Goal: Book appointment/travel/reservation

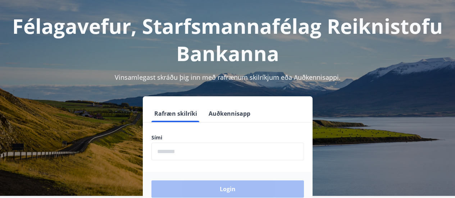
scroll to position [72, 0]
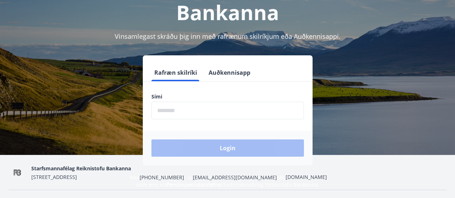
click at [172, 111] on input "phone" at bounding box center [227, 111] width 152 height 18
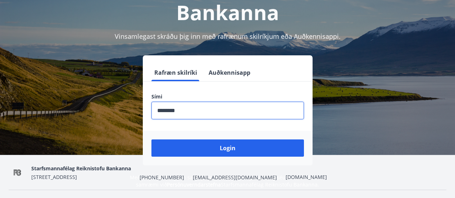
type input "********"
click at [151, 140] on button "Login" at bounding box center [227, 148] width 152 height 17
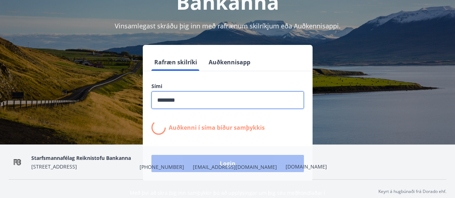
scroll to position [88, 0]
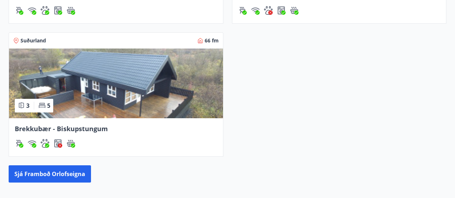
scroll to position [360, 0]
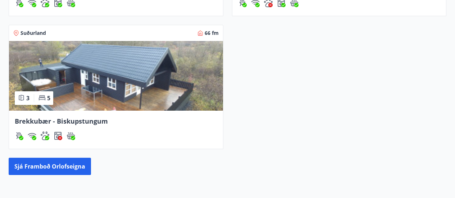
click at [88, 81] on img at bounding box center [116, 76] width 214 height 70
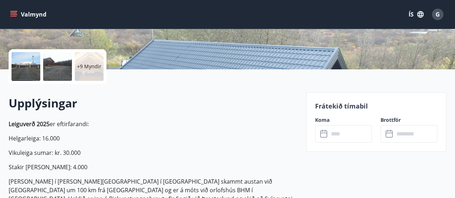
scroll to position [144, 0]
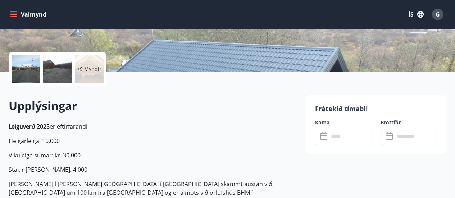
click at [325, 138] on icon at bounding box center [324, 136] width 9 height 9
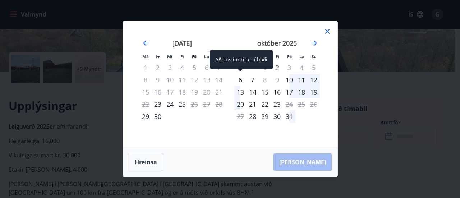
click at [242, 79] on div "6" at bounding box center [240, 80] width 12 height 12
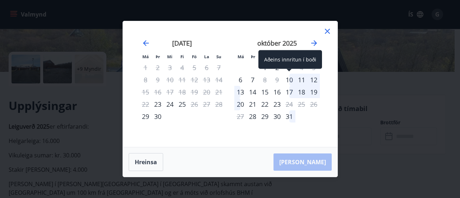
click at [292, 77] on div "10" at bounding box center [289, 80] width 12 height 12
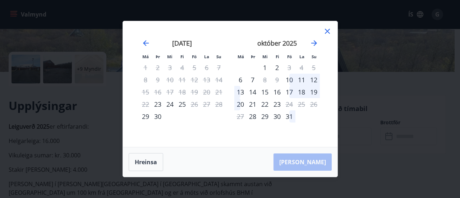
click at [254, 91] on div "14" at bounding box center [253, 92] width 12 height 12
click at [238, 88] on div "13" at bounding box center [240, 92] width 12 height 12
click at [146, 165] on button "Hreinsa" at bounding box center [146, 162] width 35 height 18
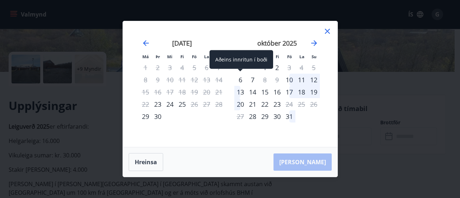
click at [238, 77] on div "6" at bounding box center [240, 80] width 12 height 12
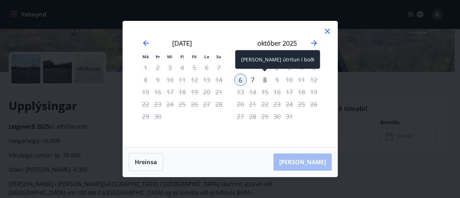
click at [264, 79] on div "8" at bounding box center [265, 80] width 12 height 12
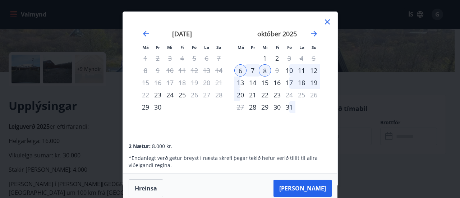
click at [243, 82] on div "13" at bounding box center [240, 83] width 12 height 12
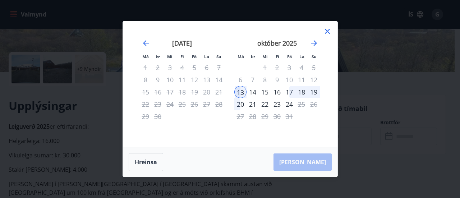
click at [275, 90] on div "16" at bounding box center [277, 92] width 12 height 12
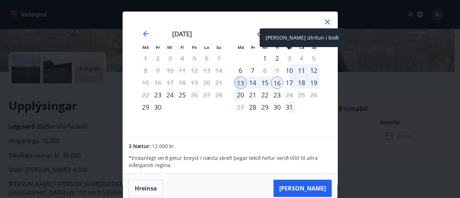
click at [292, 58] on div "3" at bounding box center [289, 58] width 12 height 12
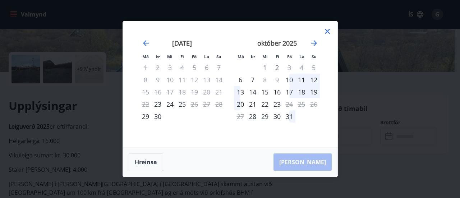
click at [329, 29] on icon at bounding box center [327, 31] width 5 height 5
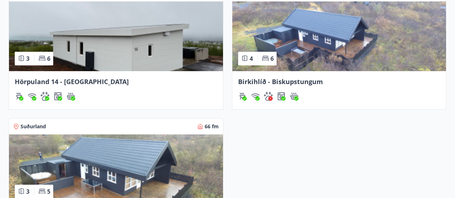
scroll to position [200, 0]
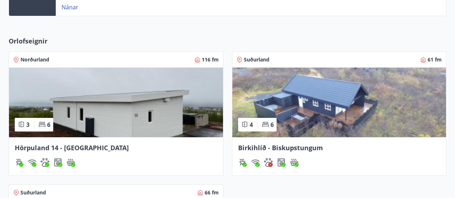
click at [127, 105] on img at bounding box center [116, 103] width 214 height 70
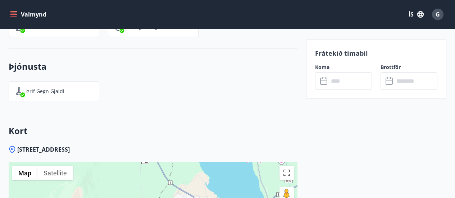
scroll to position [1068, 0]
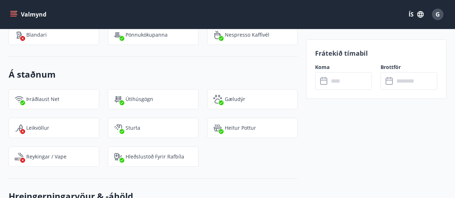
click at [322, 81] on icon at bounding box center [324, 81] width 9 height 9
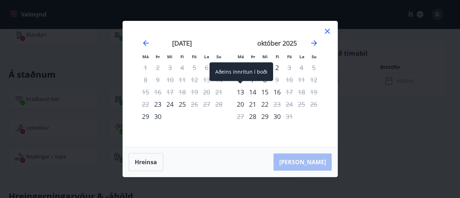
click at [239, 93] on div "13" at bounding box center [240, 92] width 12 height 12
click at [241, 88] on div "13" at bounding box center [240, 92] width 12 height 12
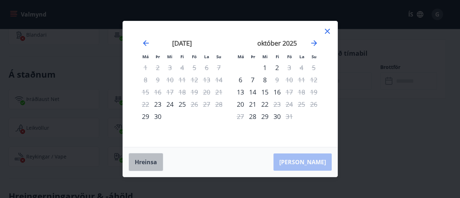
click at [141, 161] on button "Hreinsa" at bounding box center [146, 162] width 35 height 18
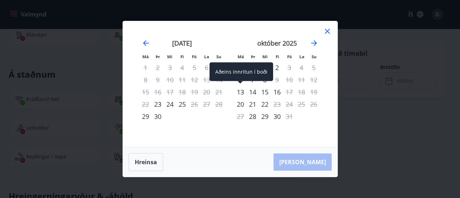
click at [241, 88] on div "13" at bounding box center [240, 92] width 12 height 12
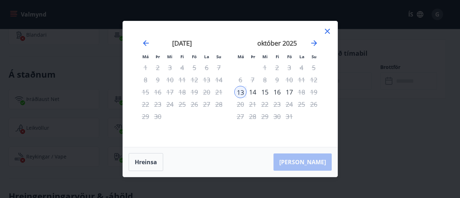
click at [279, 90] on div "16" at bounding box center [277, 92] width 12 height 12
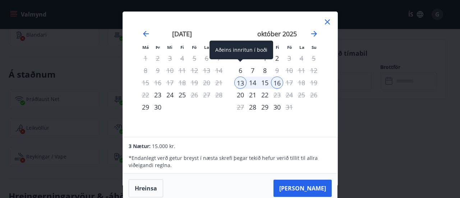
click at [237, 69] on div "6" at bounding box center [240, 70] width 12 height 12
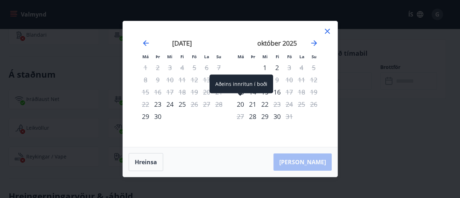
click at [241, 104] on div "20" at bounding box center [240, 104] width 12 height 12
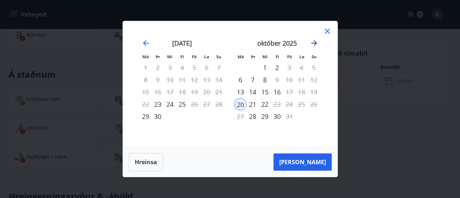
click at [312, 43] on icon "Move forward to switch to the next month." at bounding box center [314, 43] width 6 height 6
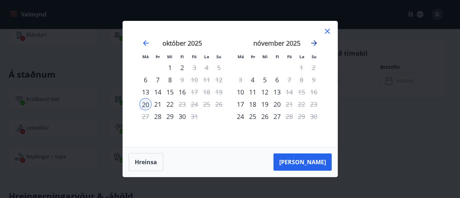
click at [316, 42] on icon "Move forward to switch to the next month." at bounding box center [314, 43] width 6 height 6
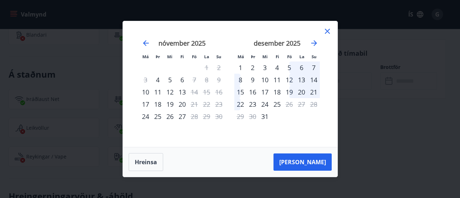
click at [288, 65] on div "5" at bounding box center [289, 67] width 12 height 12
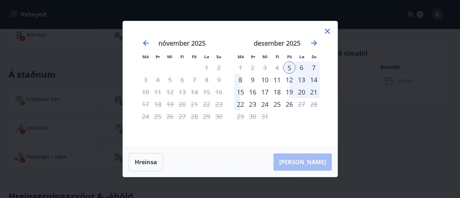
click at [239, 80] on div "8" at bounding box center [240, 80] width 12 height 12
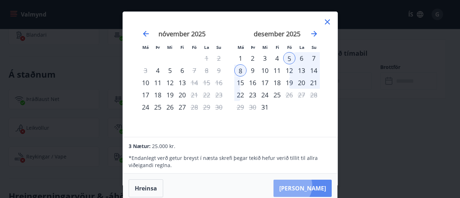
click at [313, 186] on button "[PERSON_NAME]" at bounding box center [303, 188] width 58 height 17
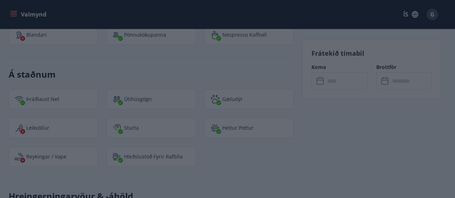
type input "******"
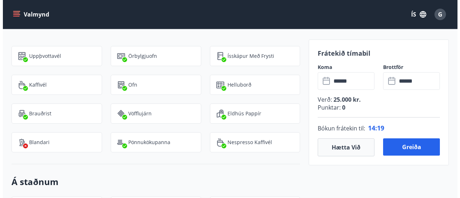
scroll to position [960, 0]
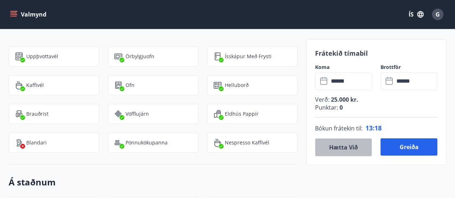
click at [341, 145] on button "Hætta við" at bounding box center [343, 147] width 57 height 18
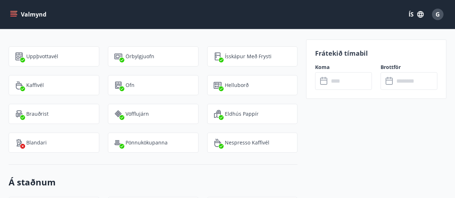
click at [437, 12] on span "G" at bounding box center [437, 14] width 4 height 8
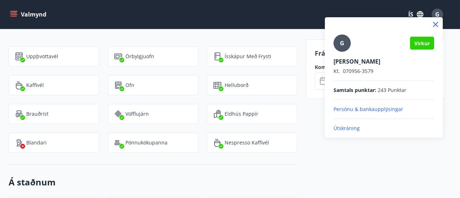
click at [341, 126] on p "Útskráning" at bounding box center [384, 128] width 101 height 7
